Goal: Transaction & Acquisition: Purchase product/service

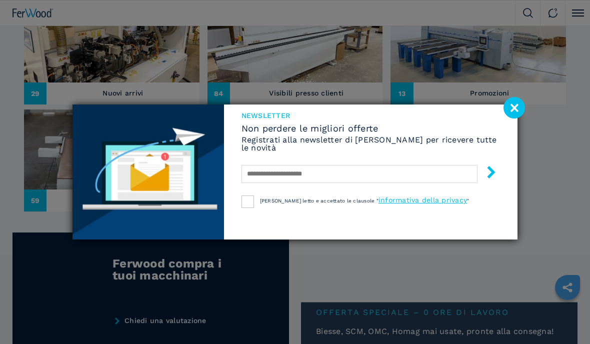
scroll to position [439, 0]
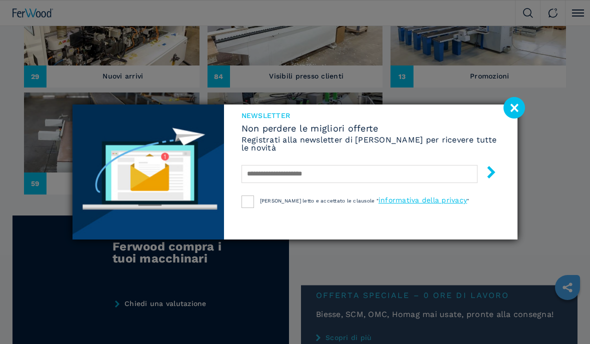
click at [515, 105] on image at bounding box center [515, 108] width 22 height 22
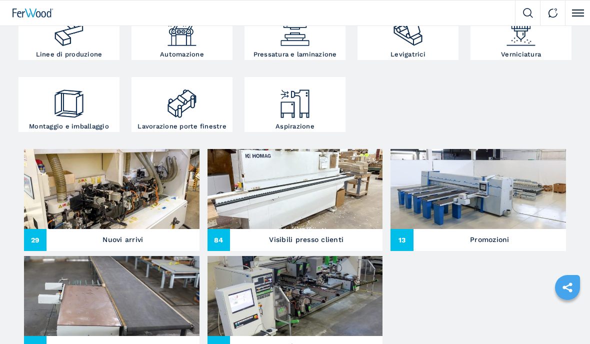
scroll to position [288, 0]
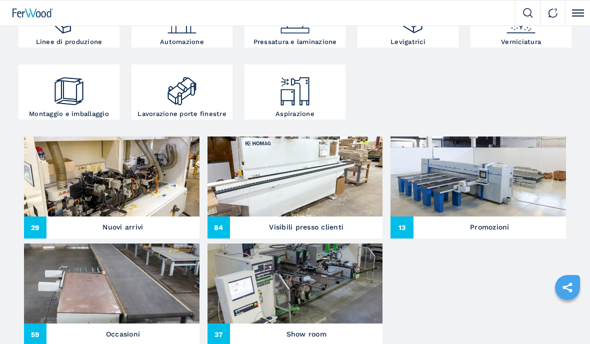
click at [546, 212] on img at bounding box center [479, 177] width 176 height 80
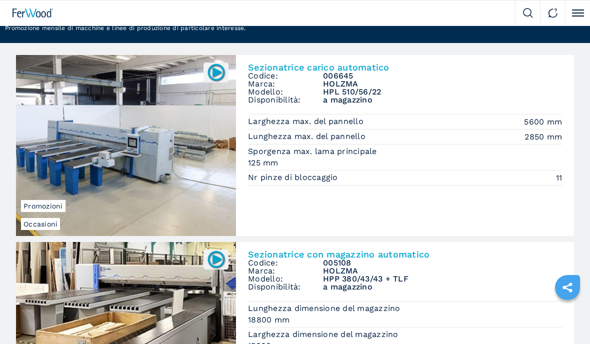
scroll to position [71, 0]
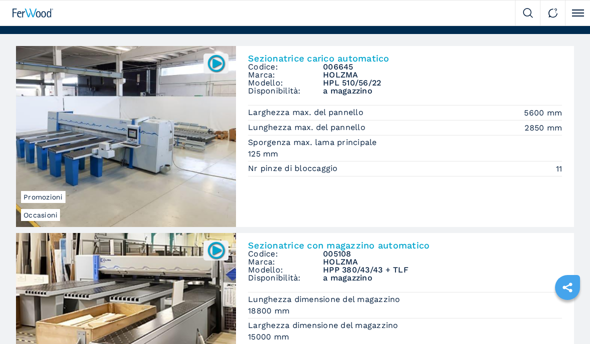
click at [204, 190] on img at bounding box center [126, 136] width 220 height 181
click at [347, 68] on h3 "006645" at bounding box center [442, 67] width 239 height 8
click at [374, 57] on h2 "Sezionatrice carico automatico" at bounding box center [405, 58] width 314 height 9
click at [380, 60] on h2 "Sezionatrice carico automatico" at bounding box center [405, 58] width 314 height 9
click at [304, 46] on div "Sezionatrice carico automatico Codice: 006645 Marca: HOLZMA Modello: HPL 510/56…" at bounding box center [405, 114] width 338 height 137
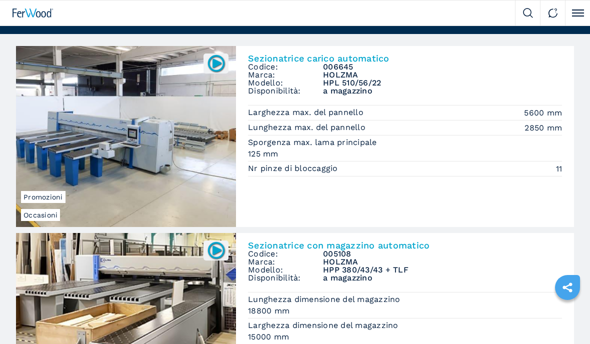
click at [304, 46] on div "Sezionatrice carico automatico Codice: 006645 Marca: HOLZMA Modello: HPL 510/56…" at bounding box center [405, 114] width 338 height 137
click at [233, 63] on img at bounding box center [126, 136] width 220 height 181
click at [220, 67] on img at bounding box center [217, 64] width 20 height 20
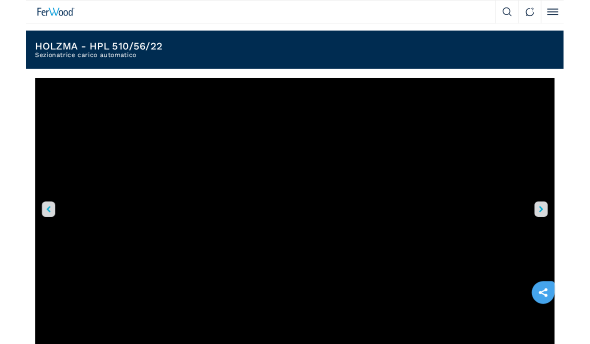
scroll to position [99, 0]
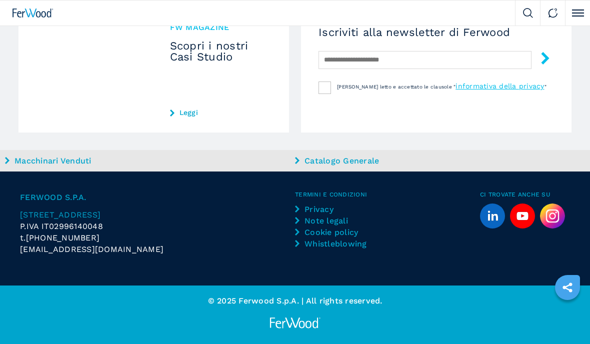
scroll to position [1150, 0]
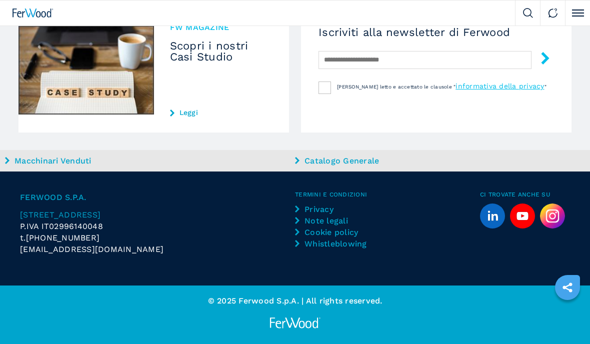
click at [91, 155] on link "Macchinari Venduti" at bounding box center [149, 161] width 288 height 12
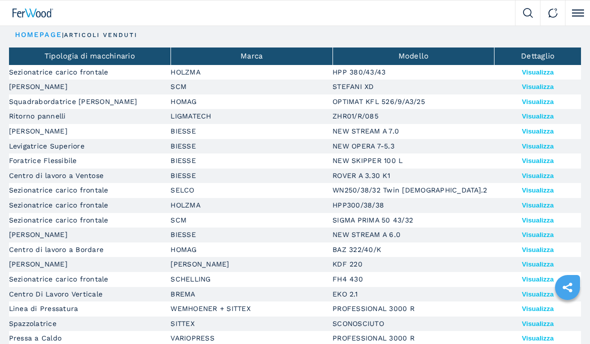
scroll to position [3, 0]
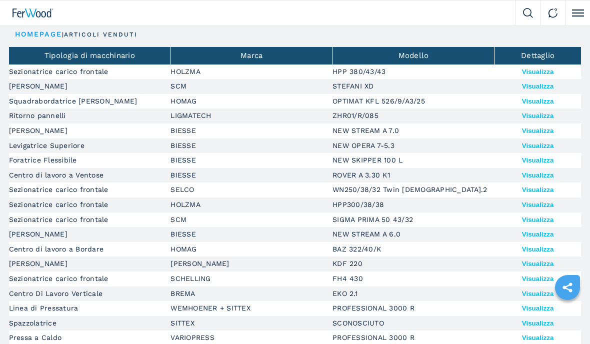
click at [547, 65] on td "Visualizza" at bounding box center [538, 72] width 87 height 15
click at [548, 70] on button "Visualizza" at bounding box center [538, 72] width 32 height 8
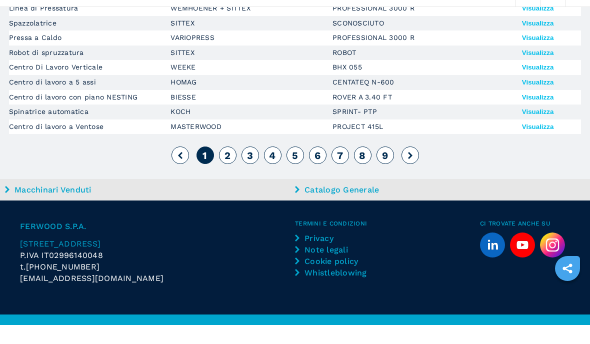
scroll to position [285, 0]
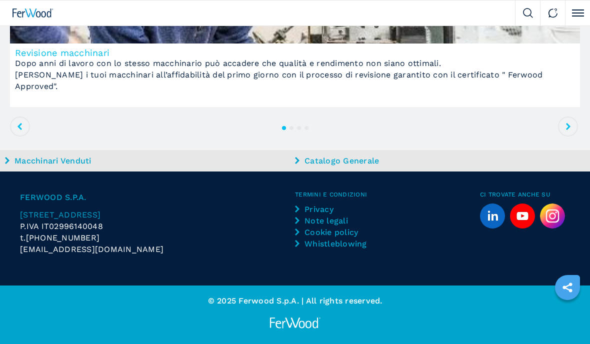
scroll to position [1288, 0]
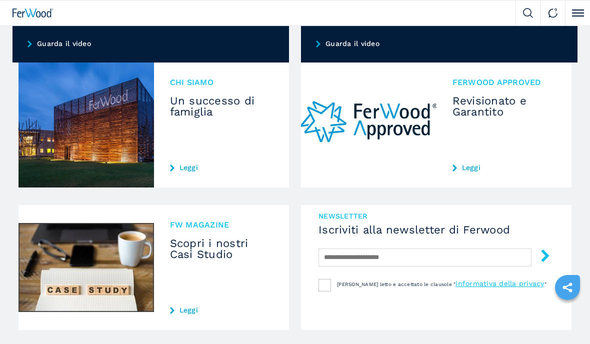
scroll to position [952, 0]
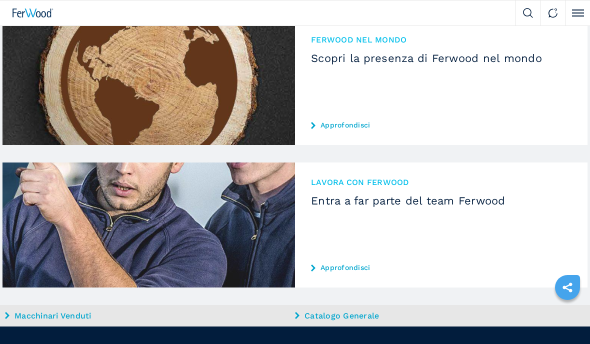
scroll to position [1328, 0]
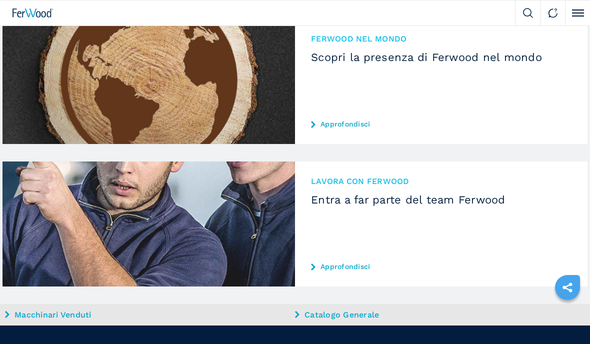
click at [367, 263] on link "Approfondisci" at bounding box center [441, 267] width 261 height 8
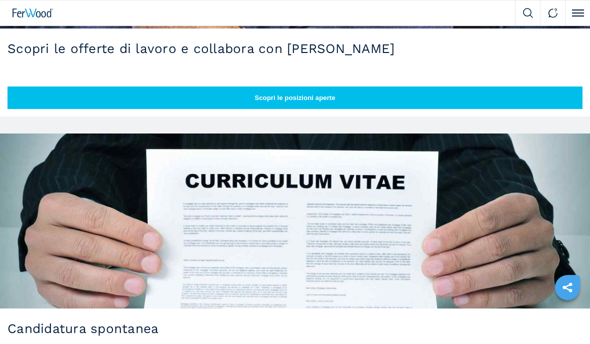
scroll to position [258, 0]
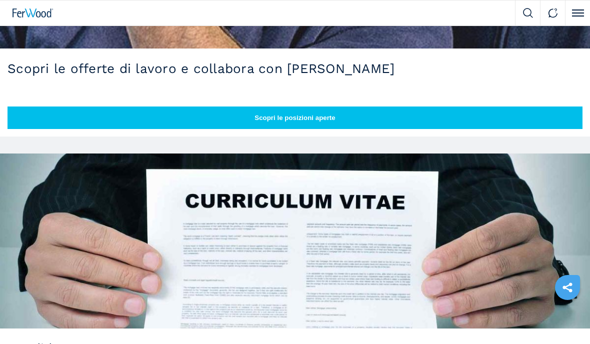
click at [412, 117] on button "Scopri le posizioni aperte" at bounding box center [295, 118] width 575 height 23
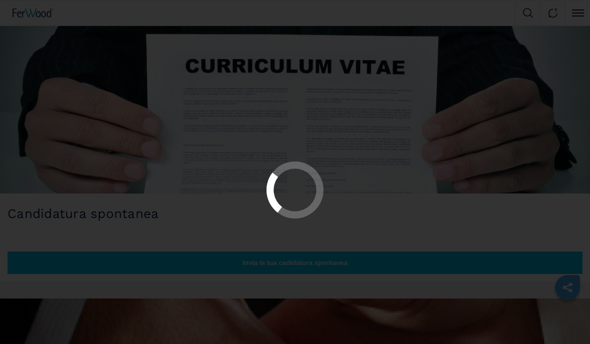
scroll to position [394, 0]
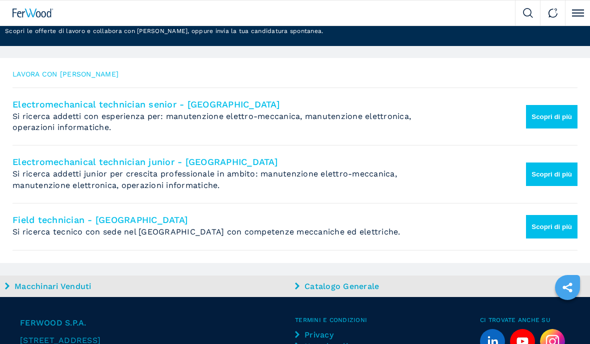
scroll to position [118, 0]
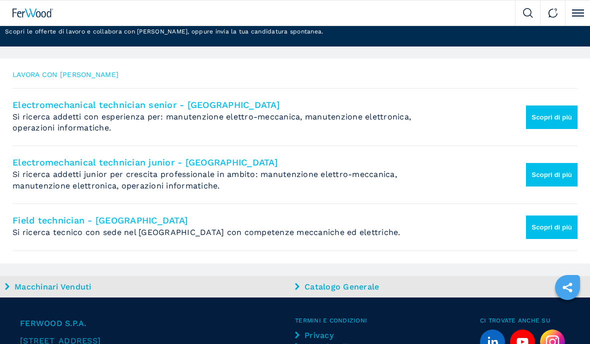
click at [561, 170] on button "Scopri di più" at bounding box center [552, 175] width 52 height 24
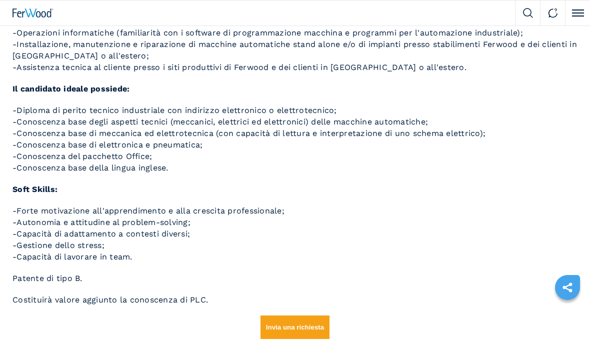
scroll to position [163, 0]
